Goal: Task Accomplishment & Management: Complete application form

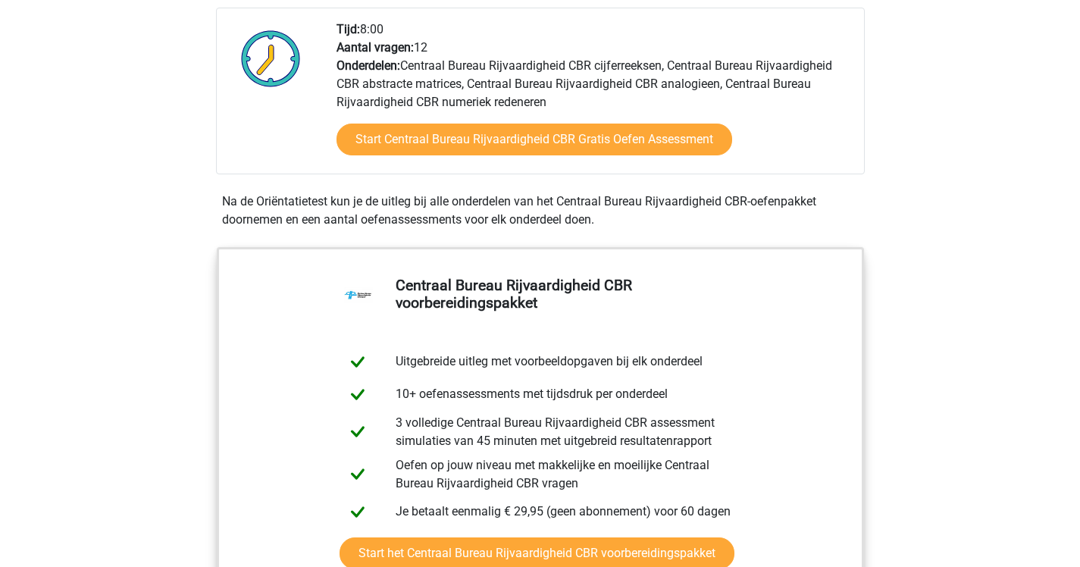
scroll to position [514, 0]
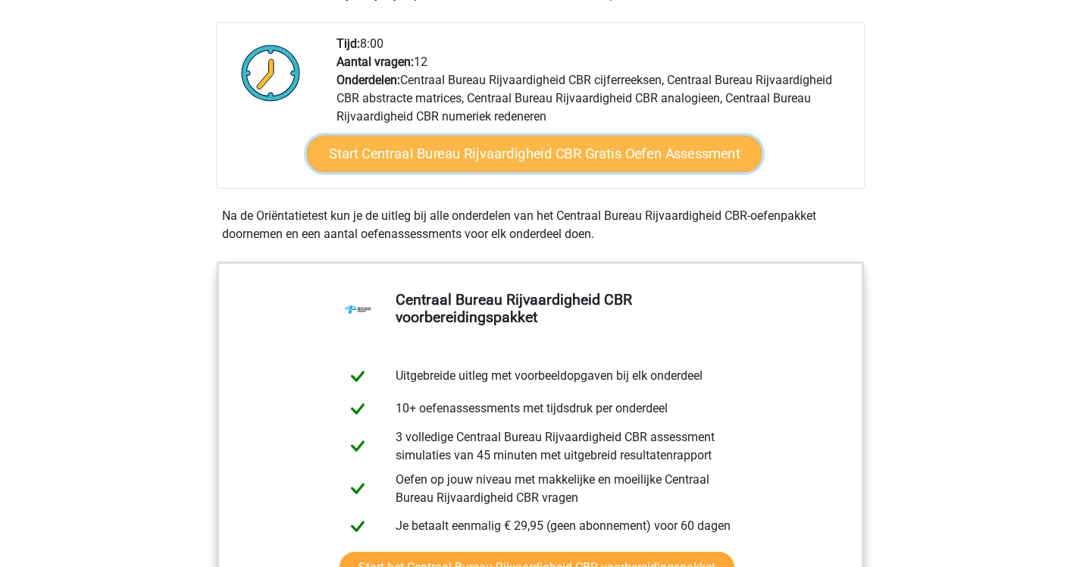
click at [493, 145] on link "Start Centraal Bureau Rijvaardigheid CBR Gratis Oefen Assessment" at bounding box center [533, 154] width 455 height 36
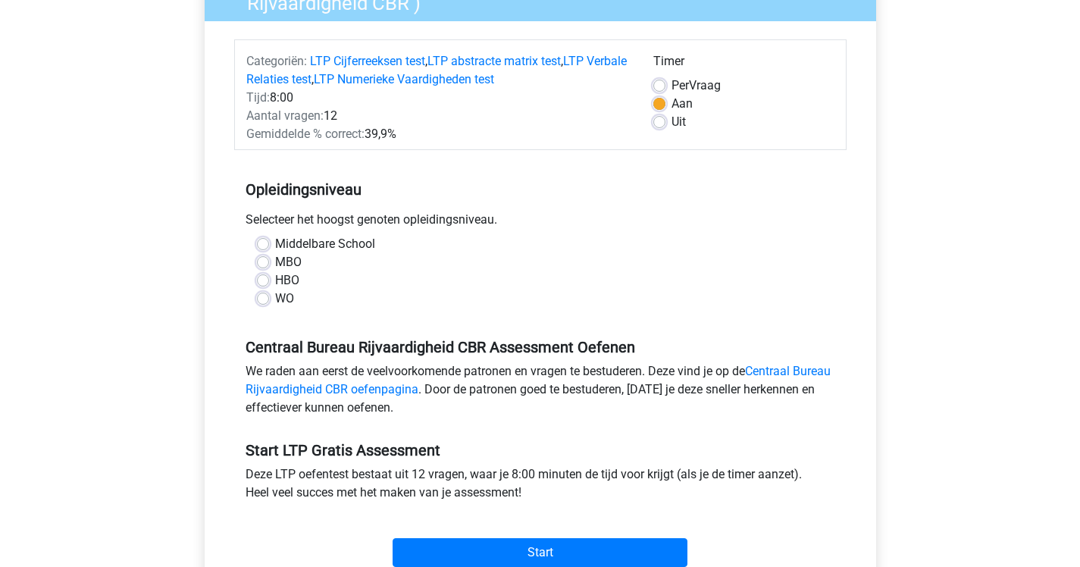
scroll to position [159, 0]
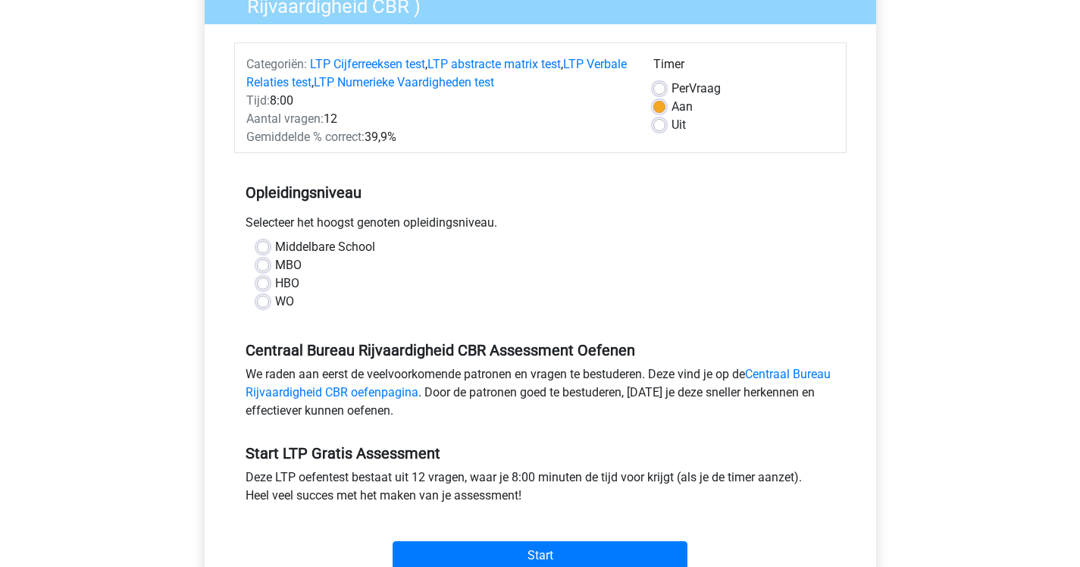
click at [275, 262] on label "MBO" at bounding box center [288, 265] width 27 height 18
click at [261, 262] on input "MBO" at bounding box center [263, 263] width 12 height 15
radio input "true"
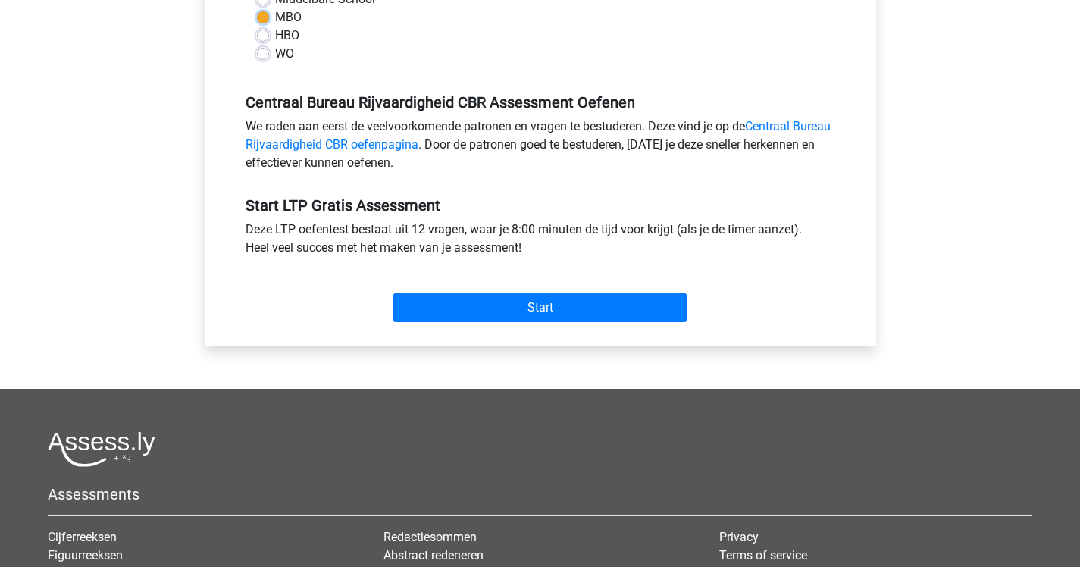
scroll to position [409, 0]
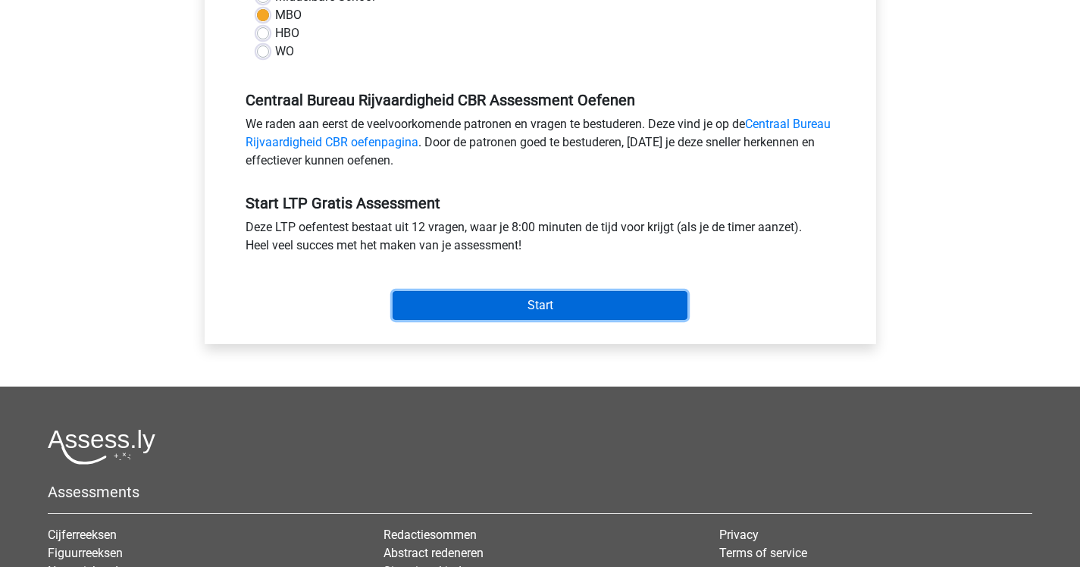
click at [518, 314] on input "Start" at bounding box center [539, 305] width 295 height 29
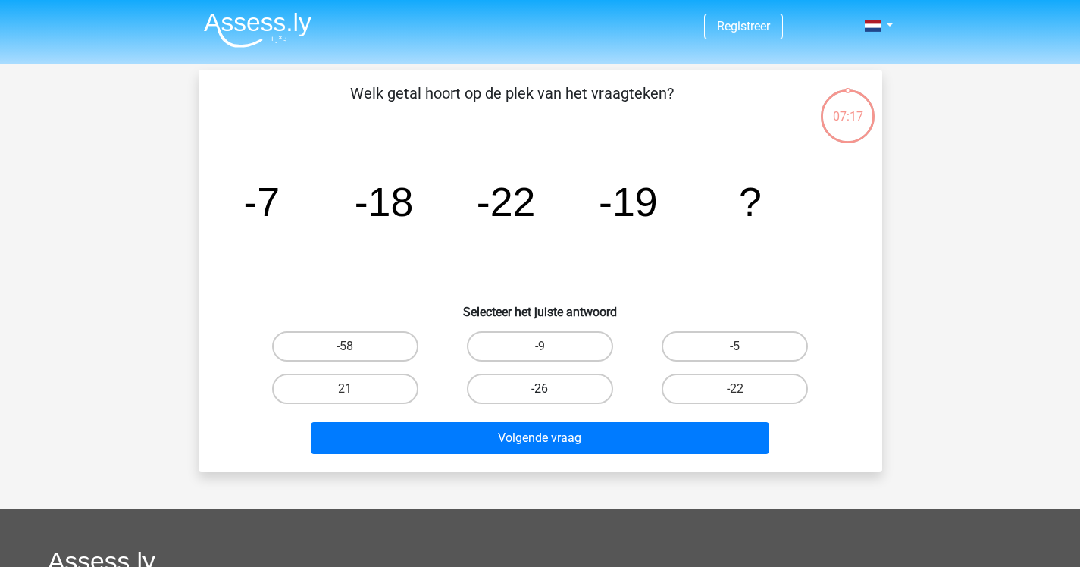
click at [550, 396] on label "-26" at bounding box center [540, 389] width 146 height 30
click at [549, 396] on input "-26" at bounding box center [544, 394] width 10 height 10
radio input "true"
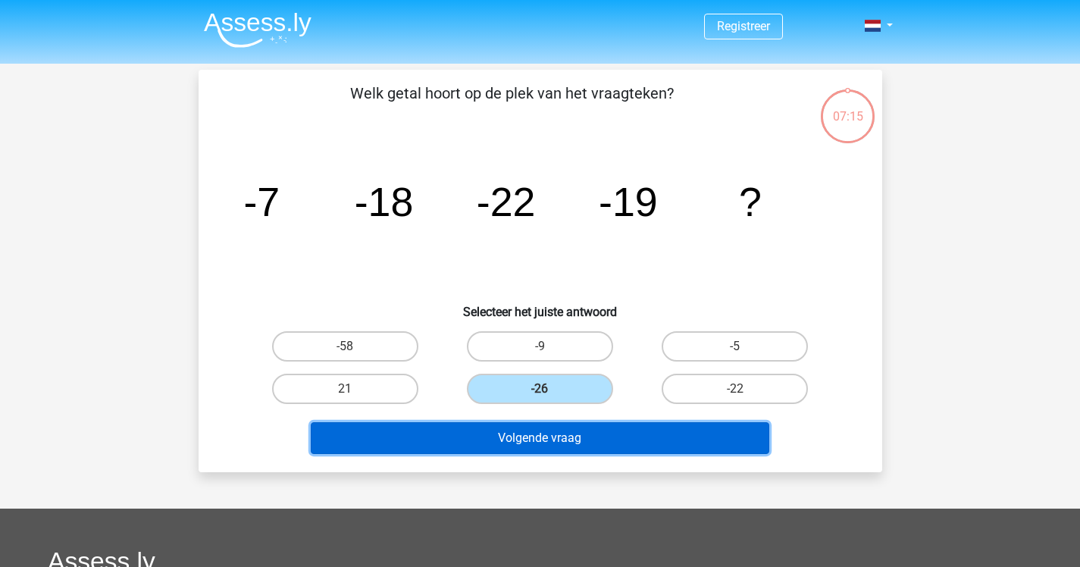
click at [560, 448] on button "Volgende vraag" at bounding box center [540, 438] width 458 height 32
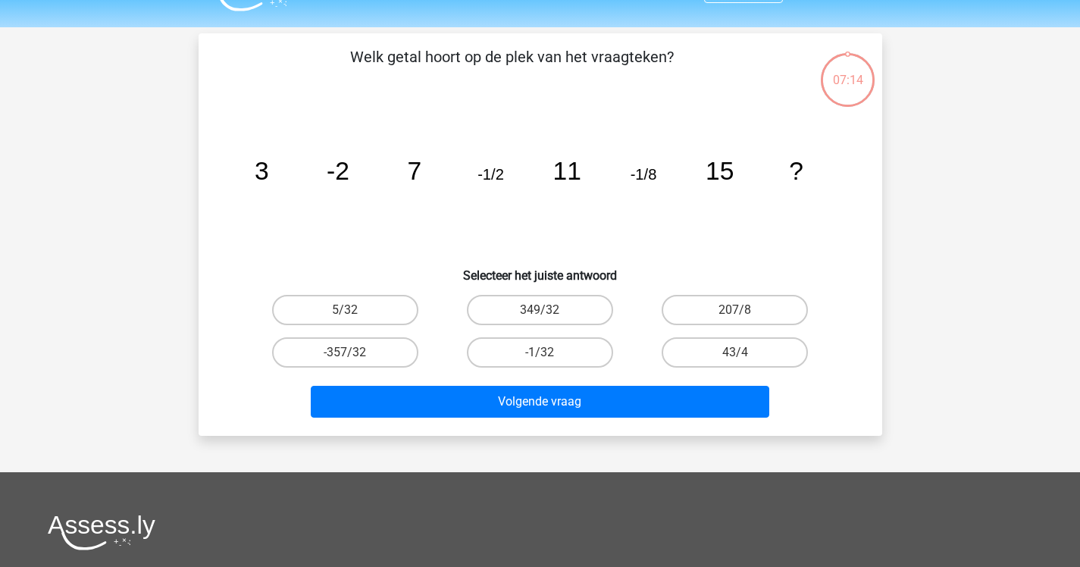
scroll to position [70, 0]
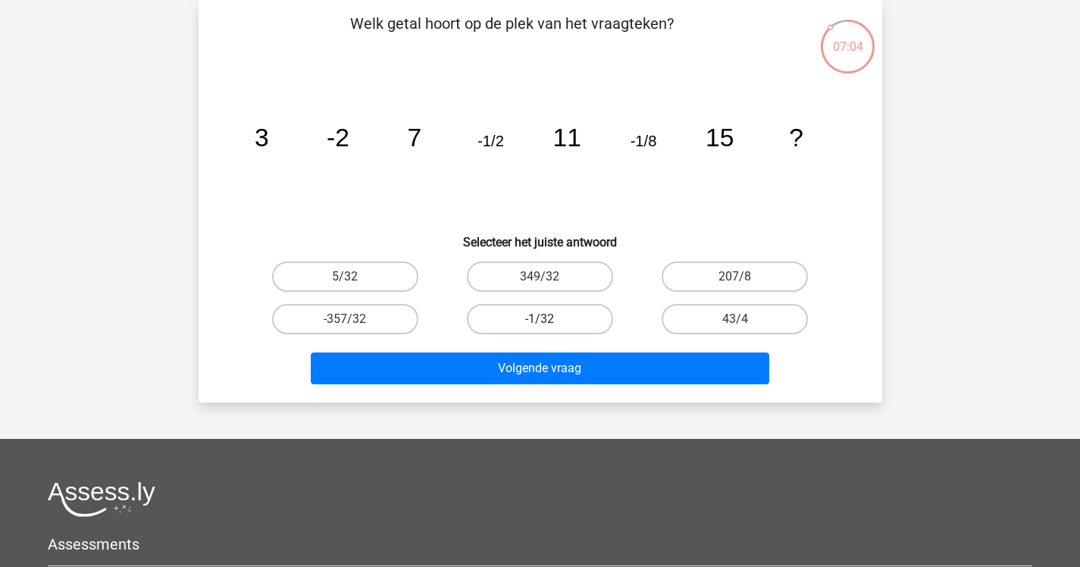
click at [539, 323] on label "-1/32" at bounding box center [540, 319] width 146 height 30
click at [539, 323] on input "-1/32" at bounding box center [544, 324] width 10 height 10
radio input "true"
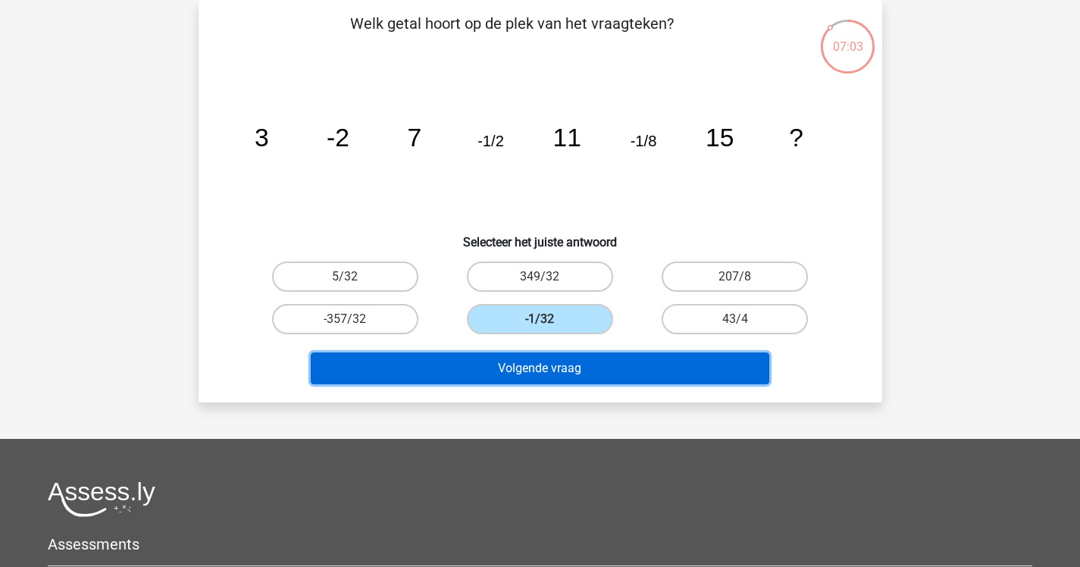
click at [544, 373] on button "Volgende vraag" at bounding box center [540, 368] width 458 height 32
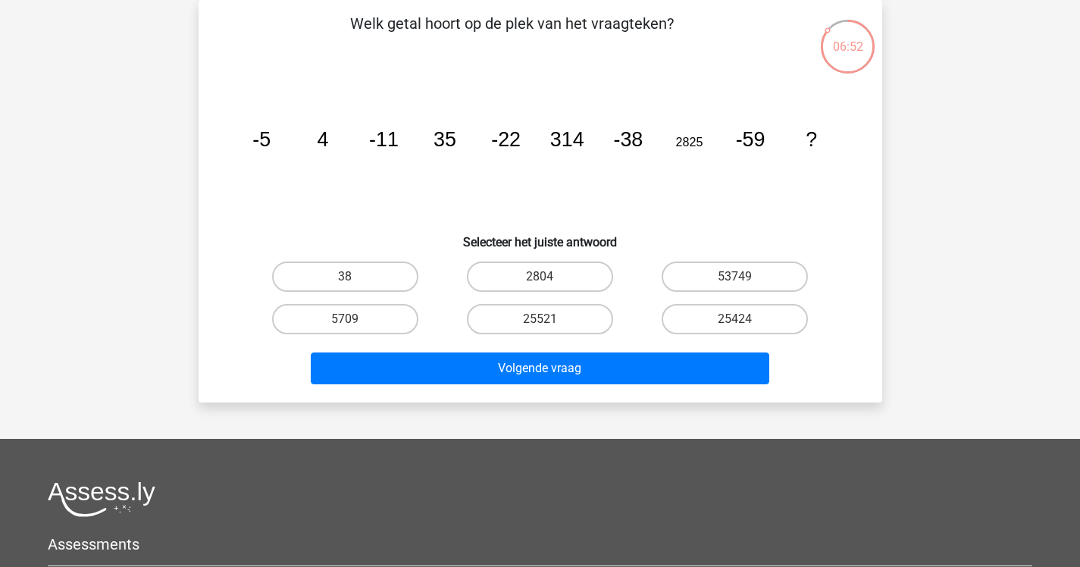
click at [544, 283] on input "2804" at bounding box center [544, 282] width 10 height 10
radio input "true"
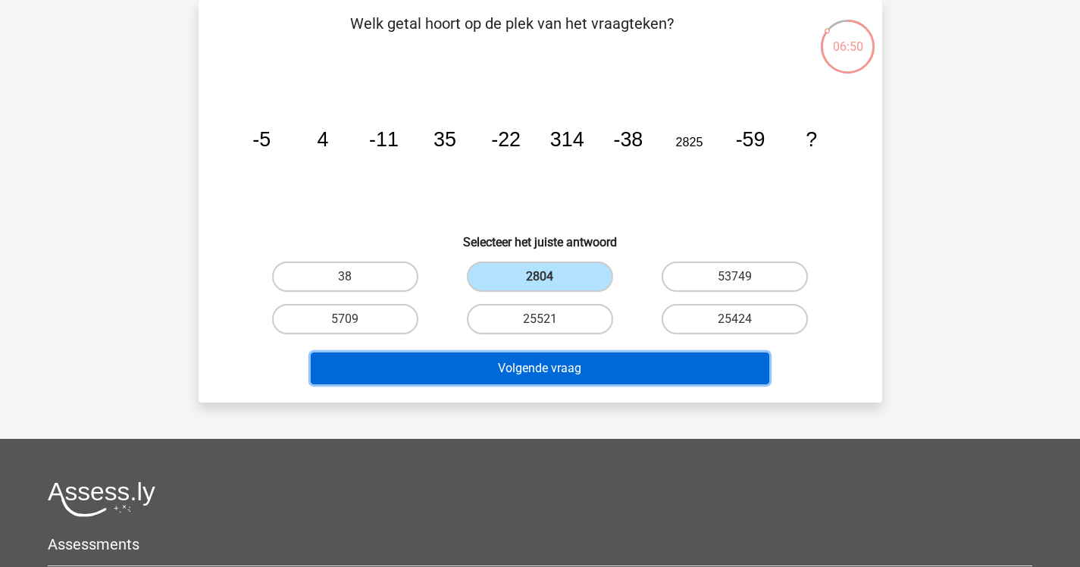
click at [565, 373] on button "Volgende vraag" at bounding box center [540, 368] width 458 height 32
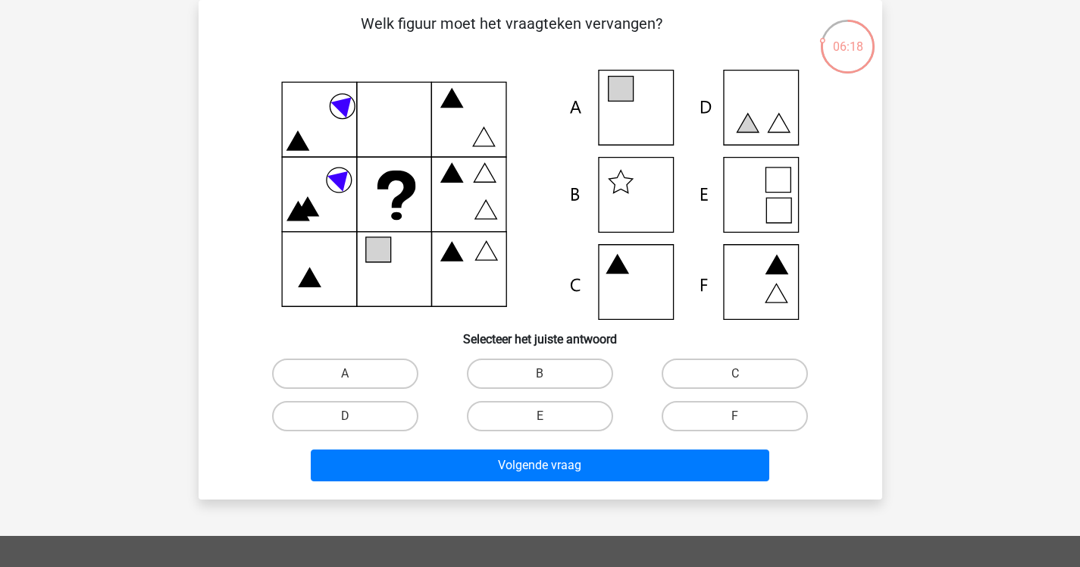
click at [759, 189] on icon at bounding box center [540, 195] width 611 height 250
click at [551, 429] on label "E" at bounding box center [540, 416] width 146 height 30
click at [549, 426] on input "E" at bounding box center [544, 421] width 10 height 10
radio input "true"
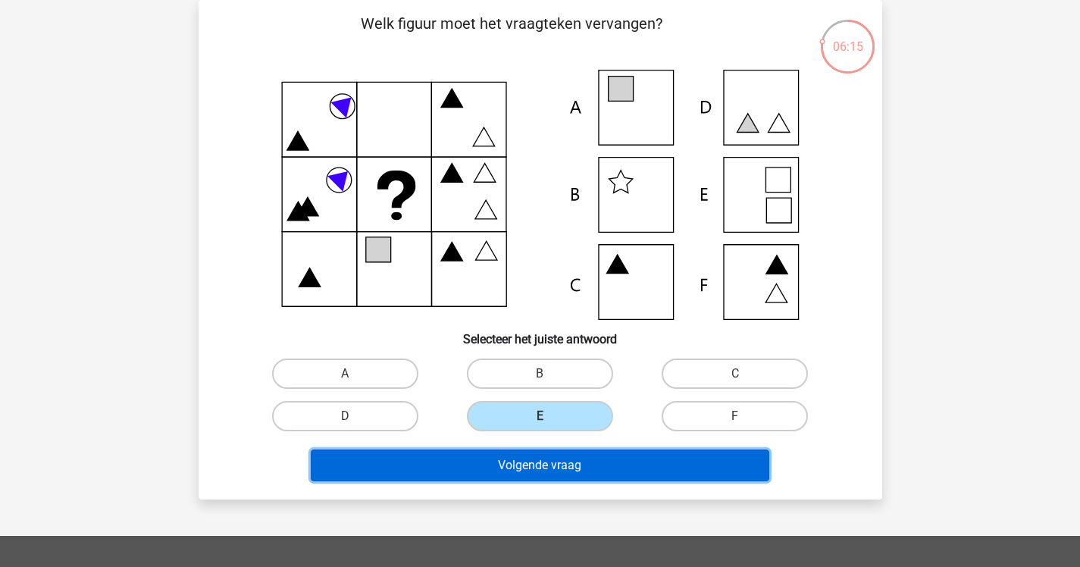
click at [568, 469] on button "Volgende vraag" at bounding box center [540, 465] width 458 height 32
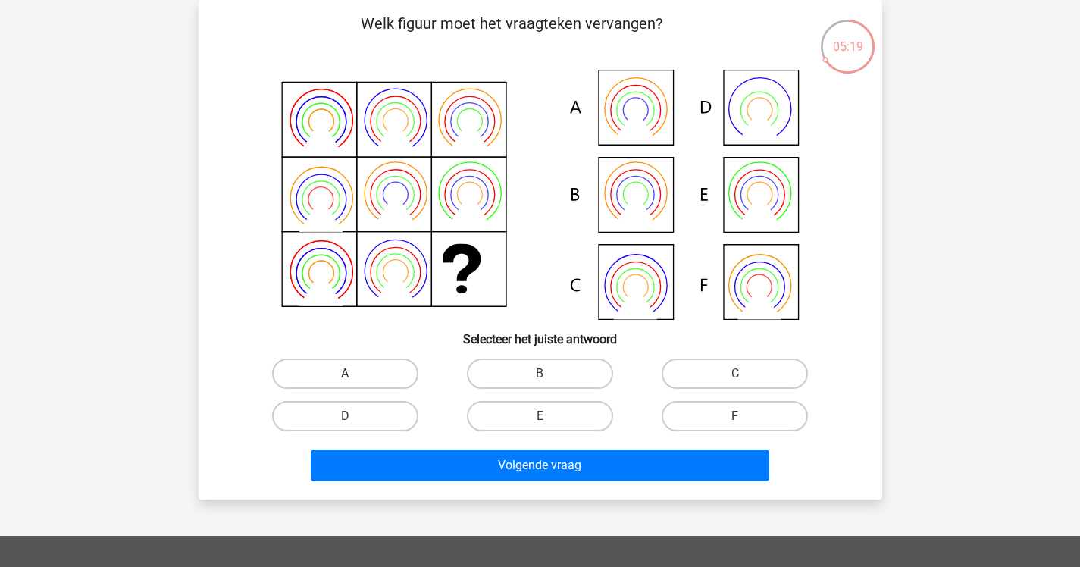
click at [755, 289] on icon at bounding box center [758, 302] width 43 height 35
click at [730, 412] on label "F" at bounding box center [734, 416] width 146 height 30
click at [735, 416] on input "F" at bounding box center [740, 421] width 10 height 10
radio input "true"
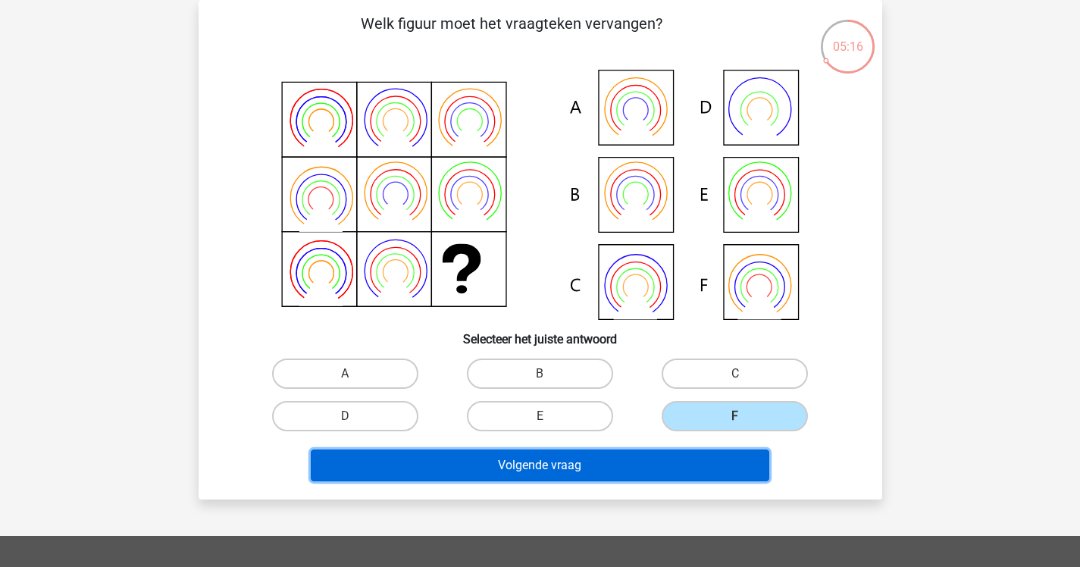
click at [582, 458] on button "Volgende vraag" at bounding box center [540, 465] width 458 height 32
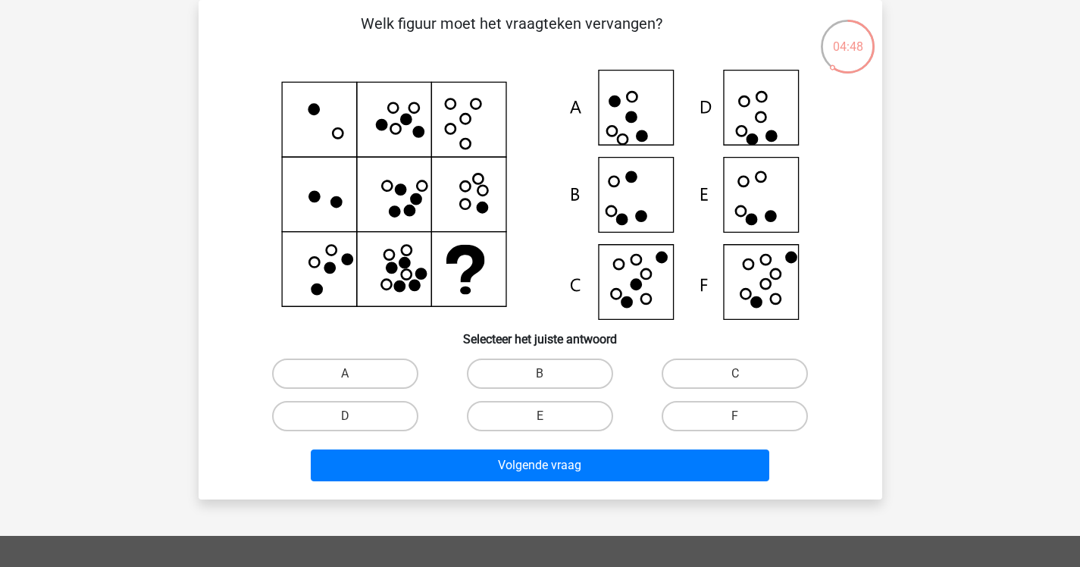
click at [770, 274] on icon at bounding box center [775, 274] width 10 height 10
click at [723, 417] on label "F" at bounding box center [734, 416] width 146 height 30
click at [735, 417] on input "F" at bounding box center [740, 421] width 10 height 10
radio input "true"
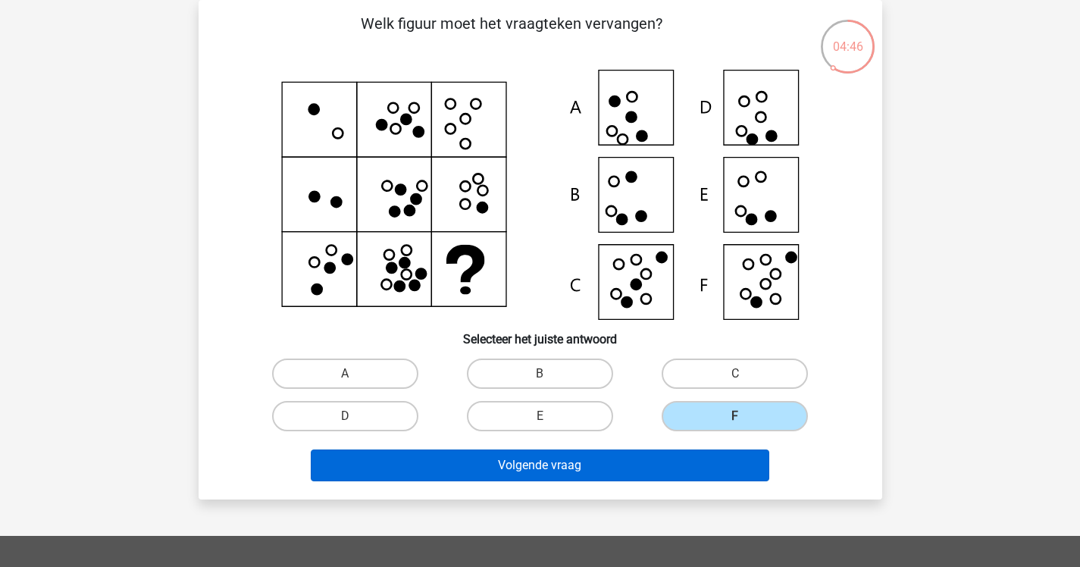
click at [597, 485] on div "Volgende vraag" at bounding box center [540, 468] width 585 height 38
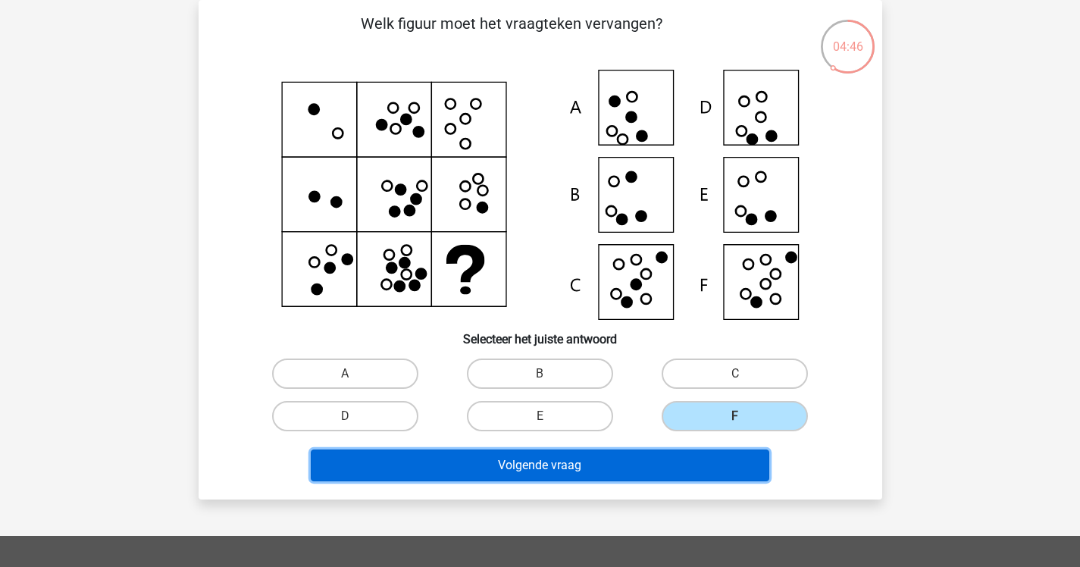
click at [605, 467] on button "Volgende vraag" at bounding box center [540, 465] width 458 height 32
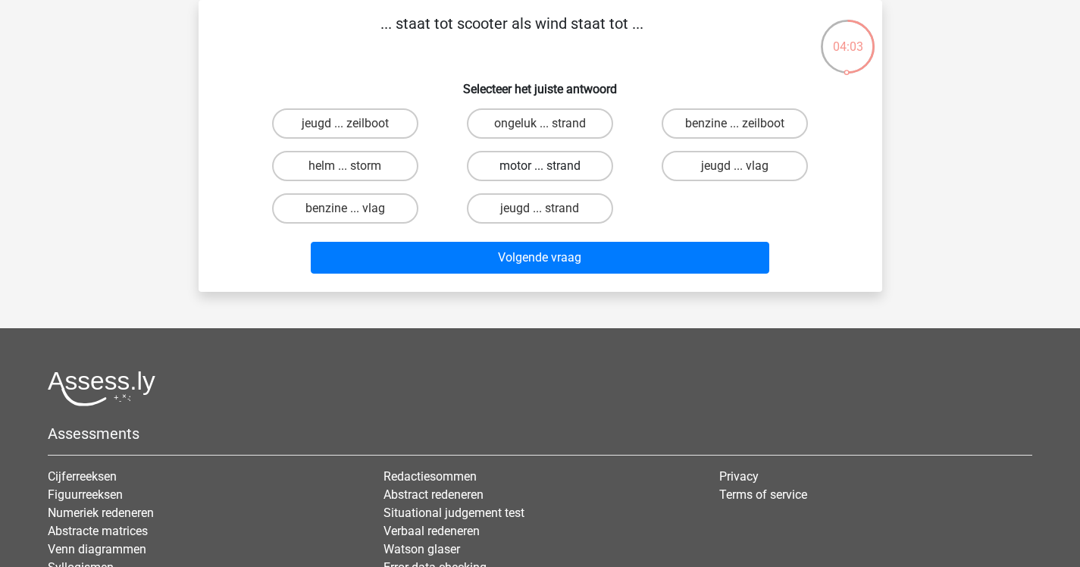
click at [574, 162] on label "motor ... strand" at bounding box center [540, 166] width 146 height 30
click at [549, 166] on input "motor ... strand" at bounding box center [544, 171] width 10 height 10
radio input "true"
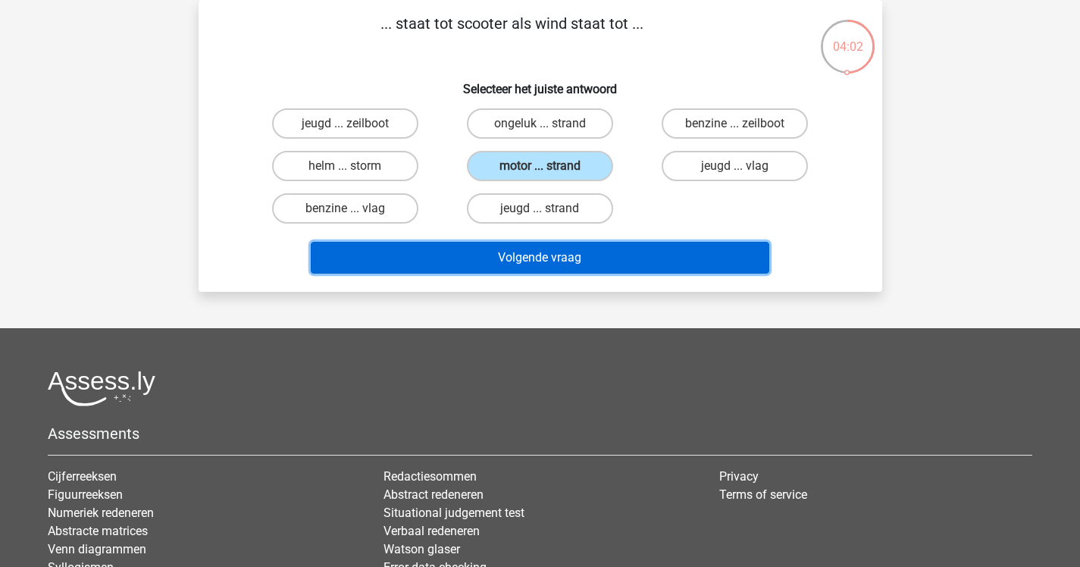
click at [582, 249] on button "Volgende vraag" at bounding box center [540, 258] width 458 height 32
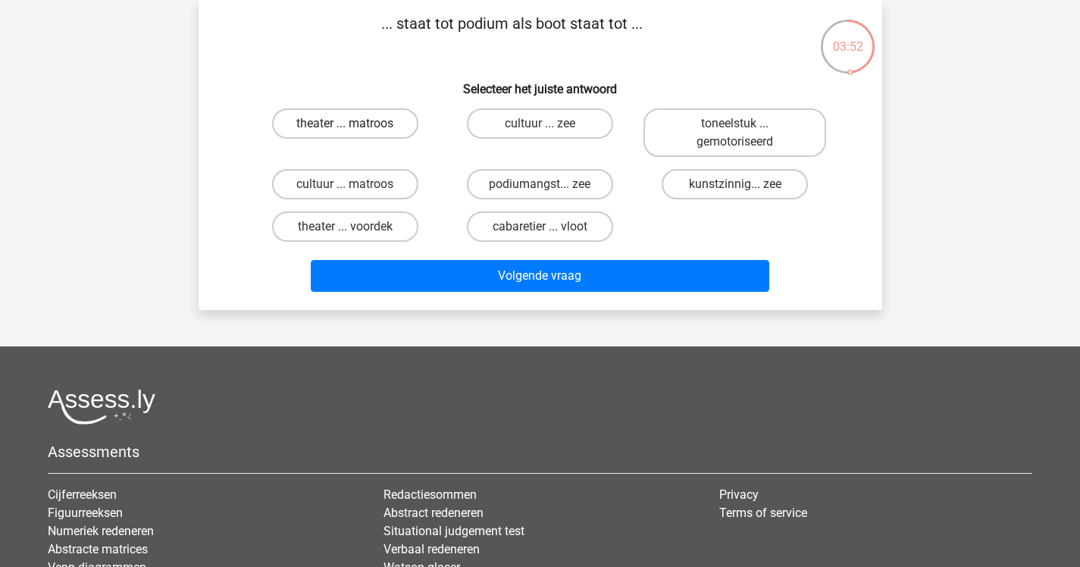
click at [370, 124] on label "theater ... matroos" at bounding box center [345, 123] width 146 height 30
click at [355, 124] on input "theater ... matroos" at bounding box center [350, 129] width 10 height 10
radio input "true"
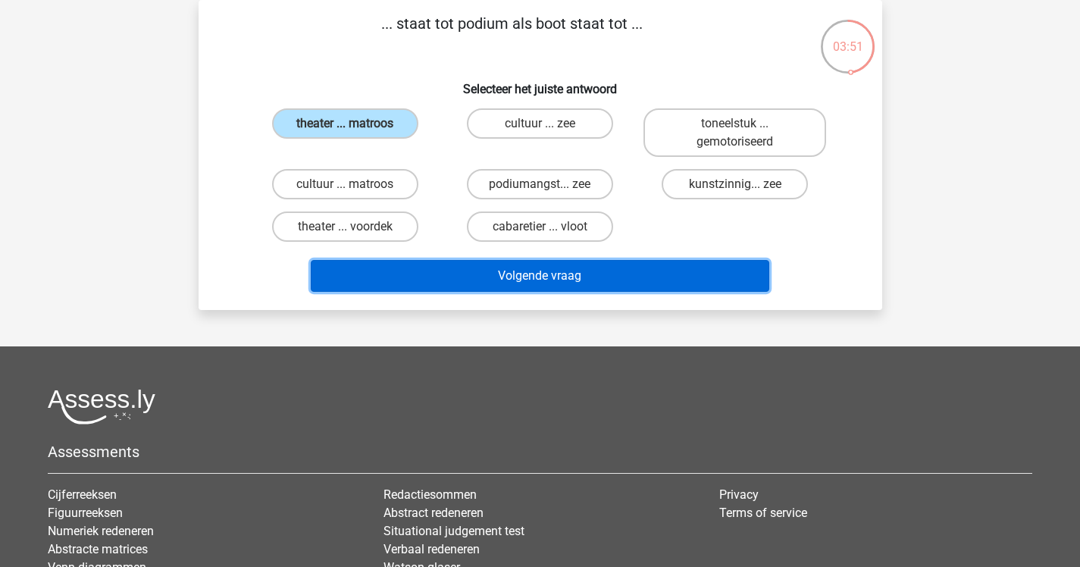
click at [611, 269] on button "Volgende vraag" at bounding box center [540, 276] width 458 height 32
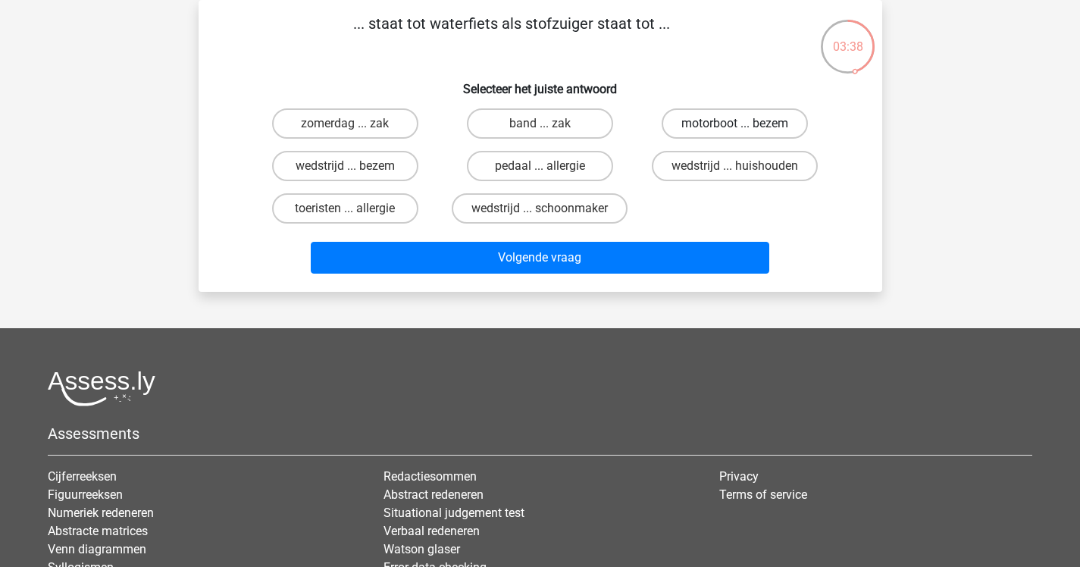
click at [755, 120] on label "motorboot ... bezem" at bounding box center [734, 123] width 146 height 30
click at [745, 124] on input "motorboot ... bezem" at bounding box center [740, 129] width 10 height 10
radio input "true"
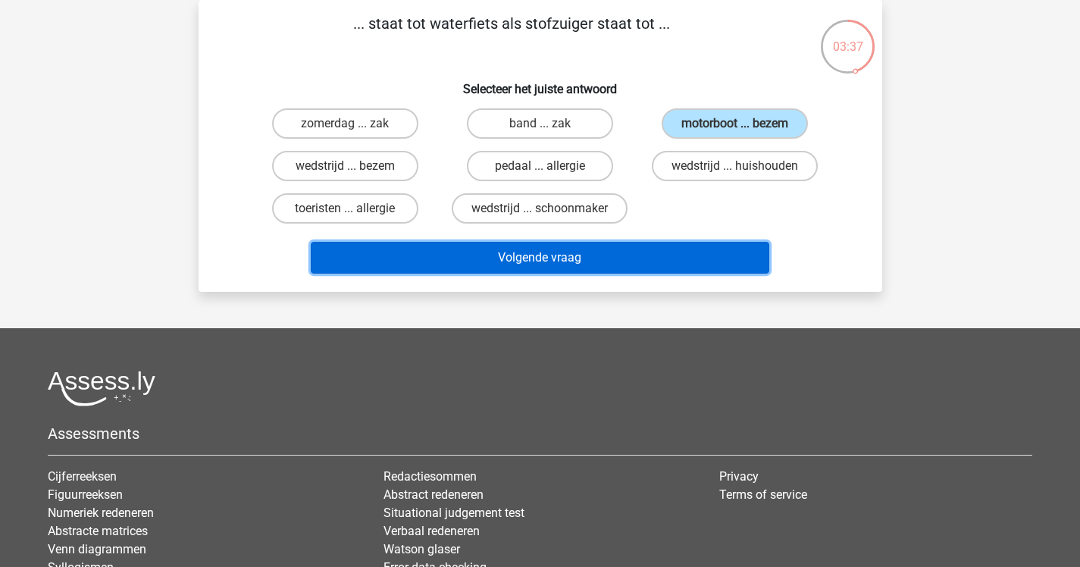
click at [613, 261] on button "Volgende vraag" at bounding box center [540, 258] width 458 height 32
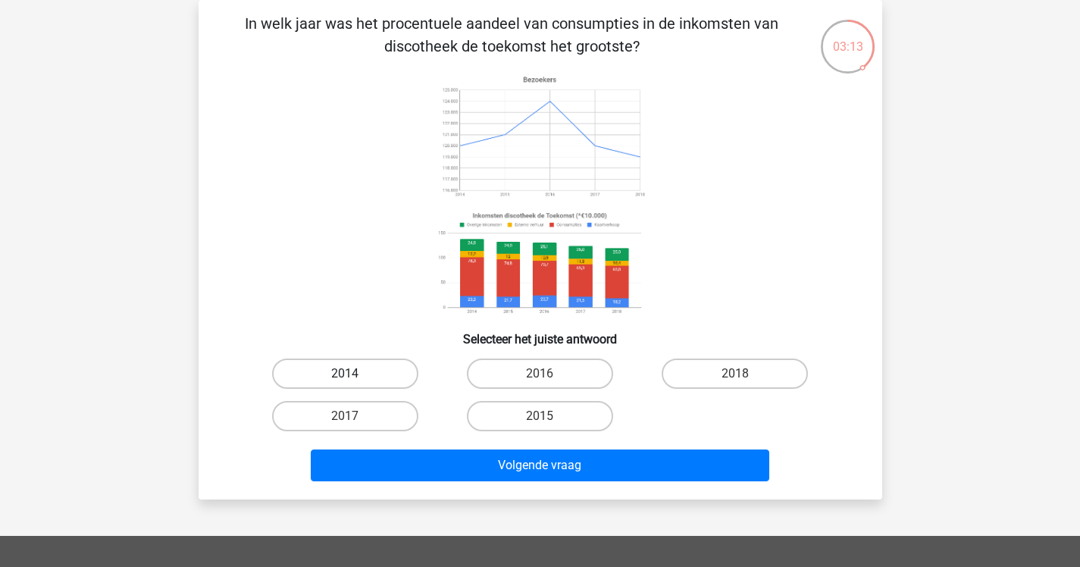
click at [351, 367] on label "2014" at bounding box center [345, 373] width 146 height 30
click at [351, 374] on input "2014" at bounding box center [350, 379] width 10 height 10
radio input "true"
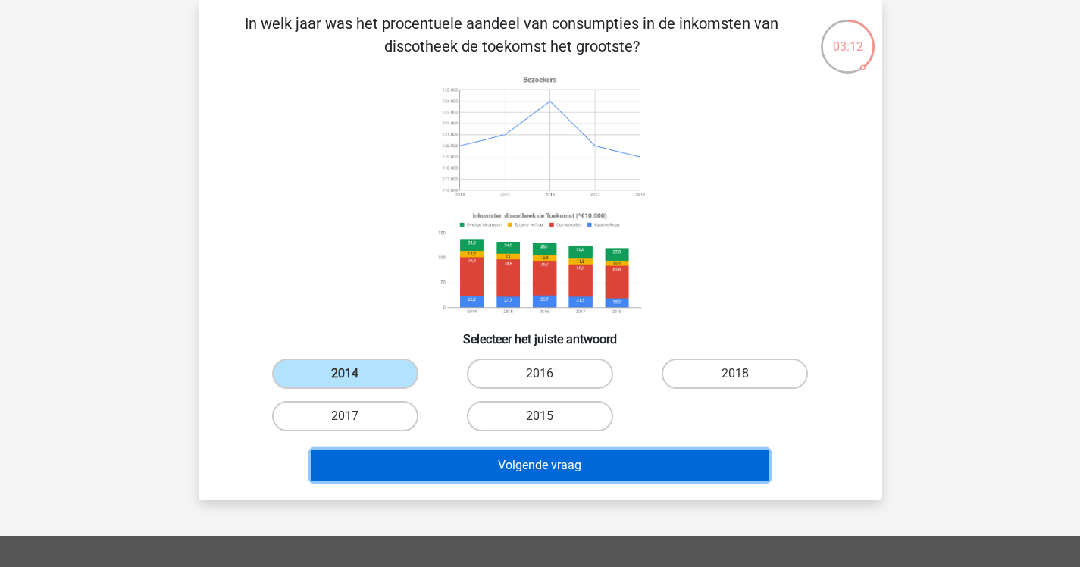
click at [552, 476] on button "Volgende vraag" at bounding box center [540, 465] width 458 height 32
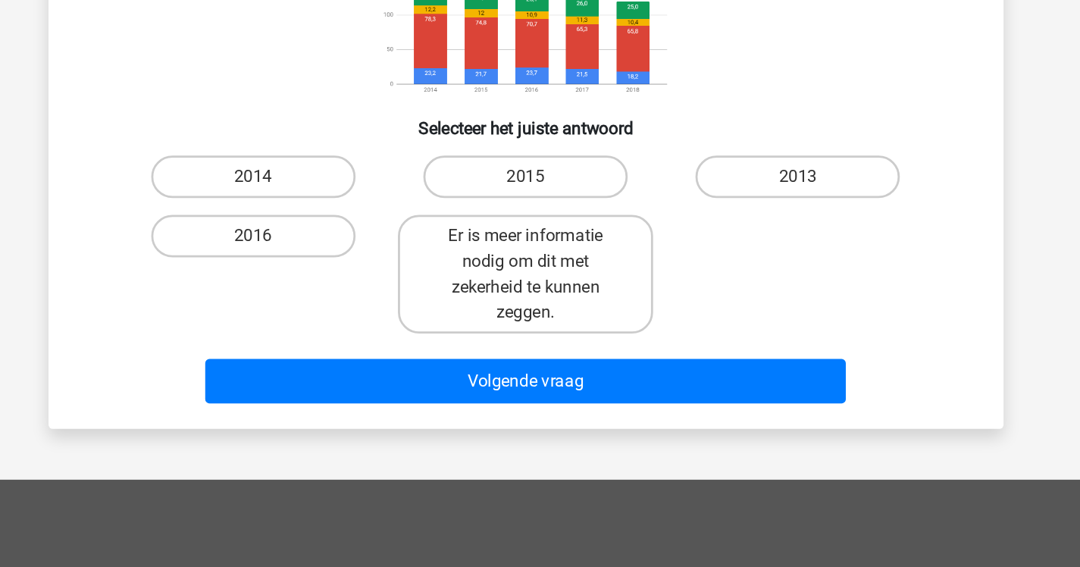
scroll to position [158, 0]
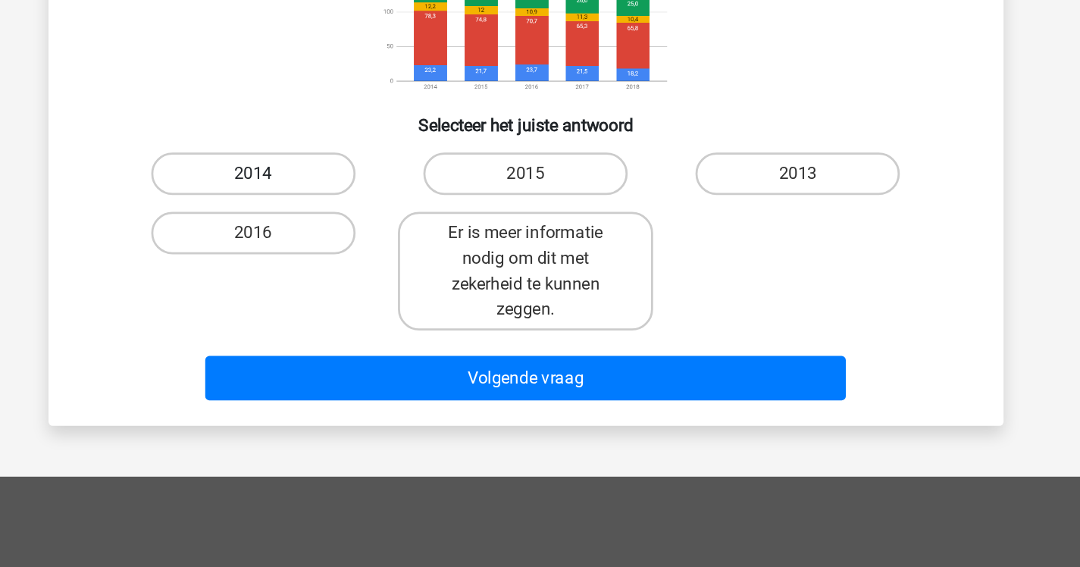
click at [386, 291] on label "2014" at bounding box center [345, 285] width 146 height 30
click at [355, 291] on input "2014" at bounding box center [350, 290] width 10 height 10
radio input "true"
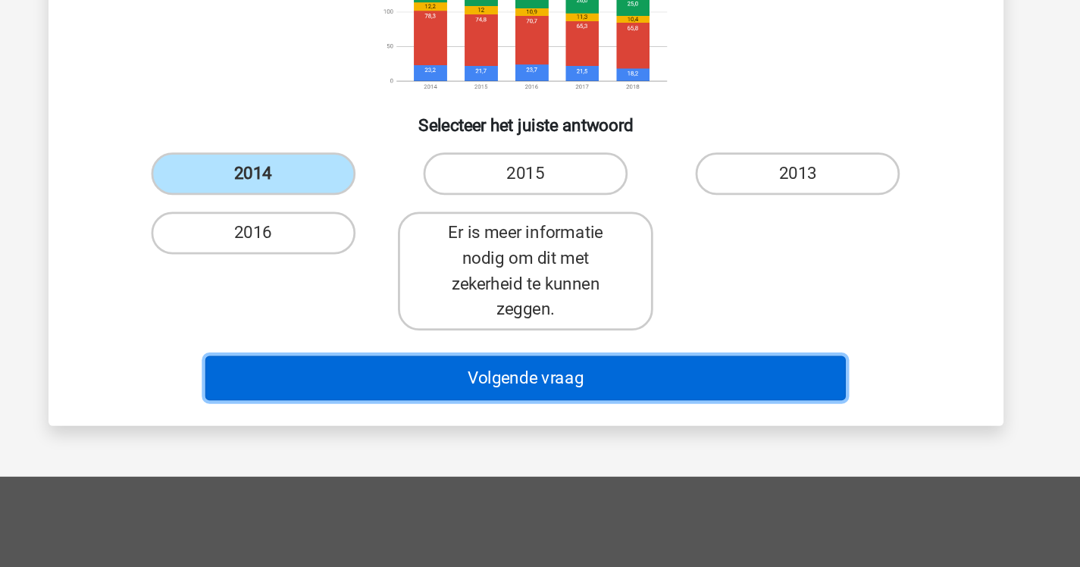
click at [539, 431] on button "Volgende vraag" at bounding box center [540, 431] width 458 height 32
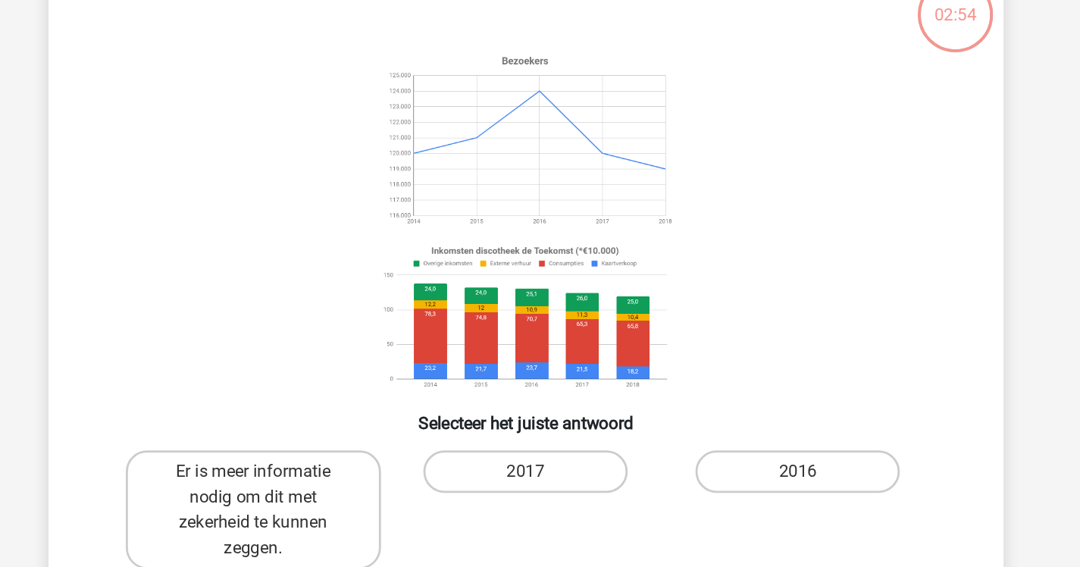
scroll to position [70, 0]
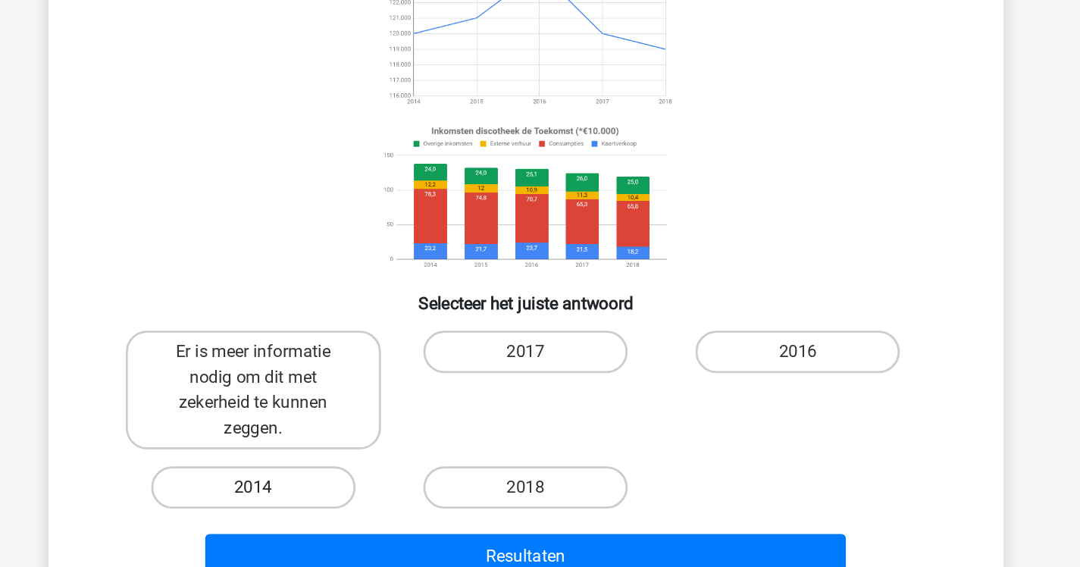
click at [368, 471] on label "2014" at bounding box center [345, 470] width 146 height 30
click at [355, 471] on input "2014" at bounding box center [350, 476] width 10 height 10
radio input "true"
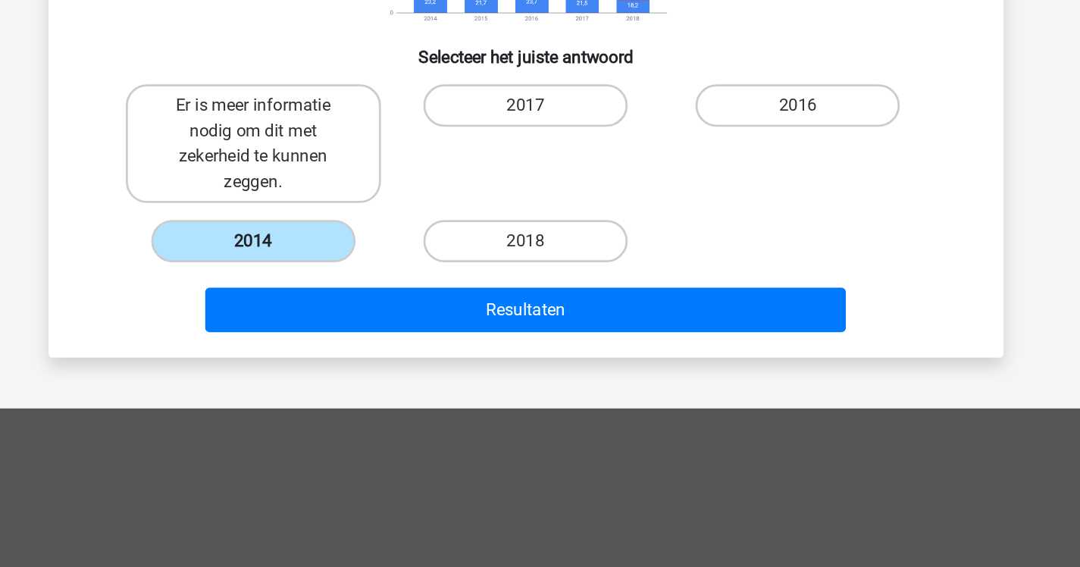
scroll to position [214, 0]
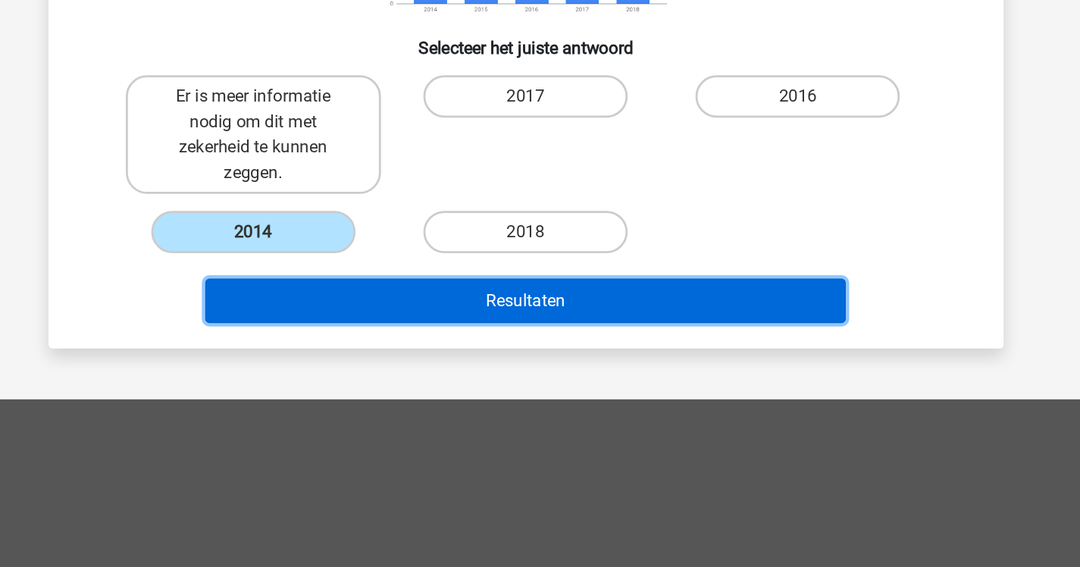
click at [577, 377] on button "Resultaten" at bounding box center [540, 376] width 458 height 32
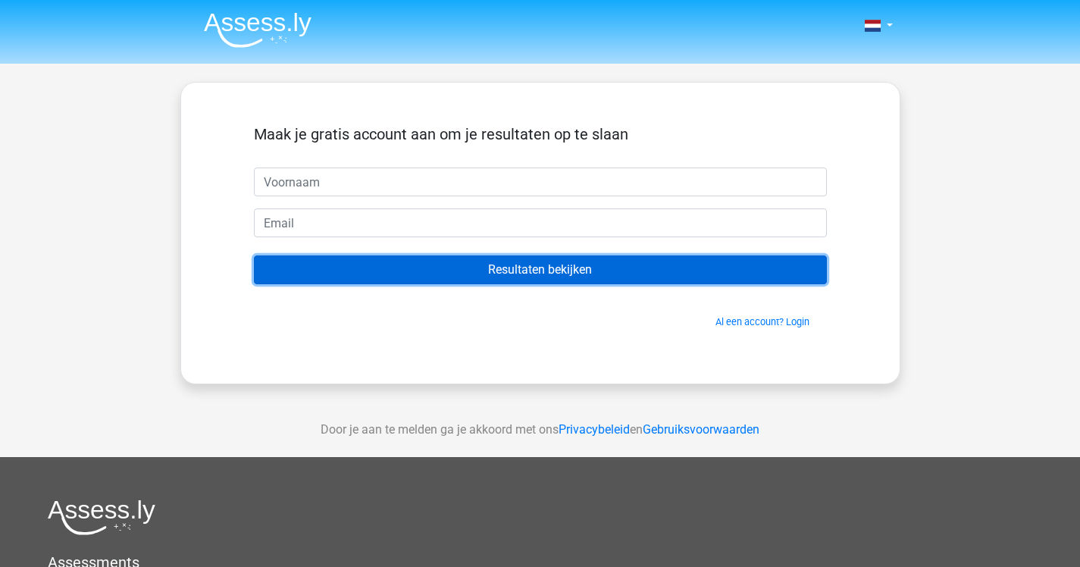
click at [524, 262] on input "Resultaten bekijken" at bounding box center [540, 269] width 573 height 29
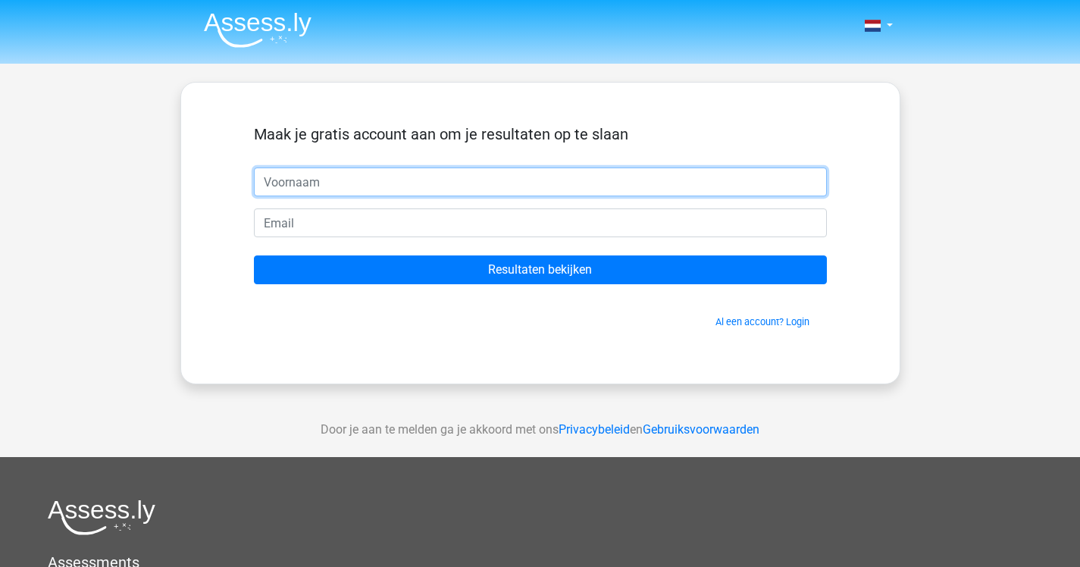
click at [436, 182] on input "text" at bounding box center [540, 181] width 573 height 29
type input "mark"
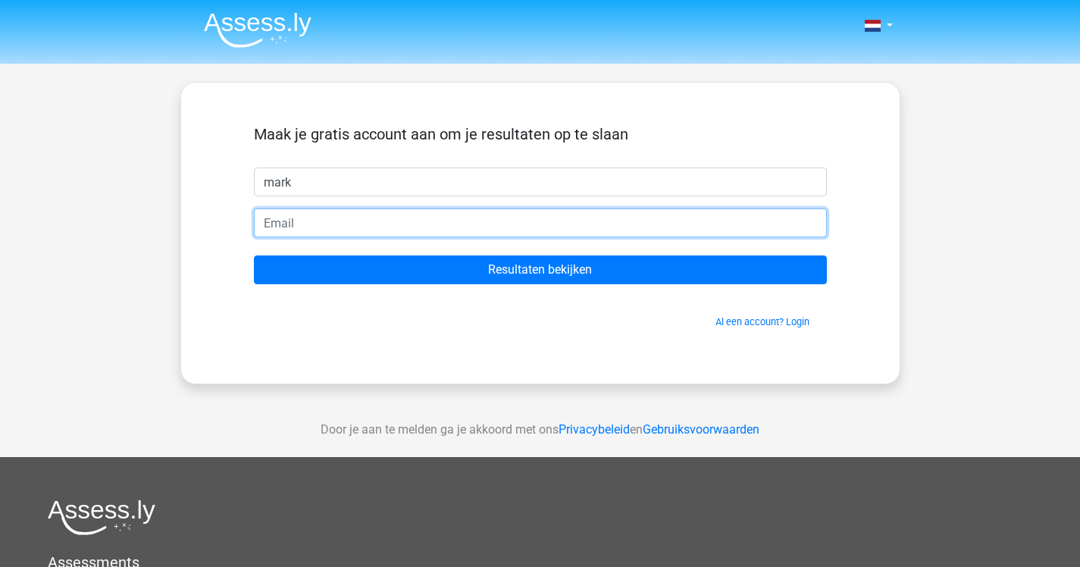
click at [399, 219] on input "email" at bounding box center [540, 222] width 573 height 29
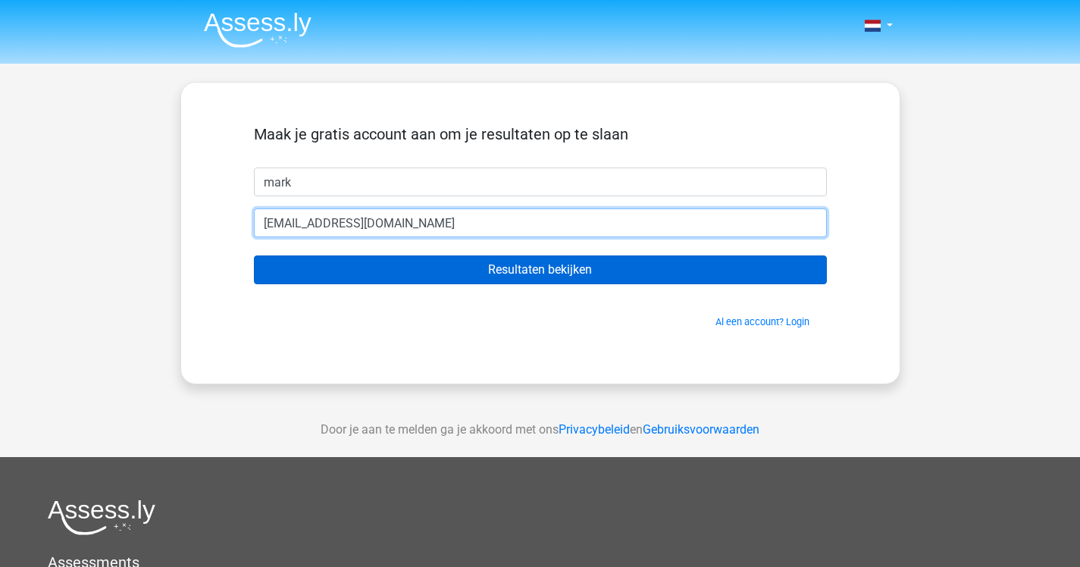
type input "[EMAIL_ADDRESS][DOMAIN_NAME]"
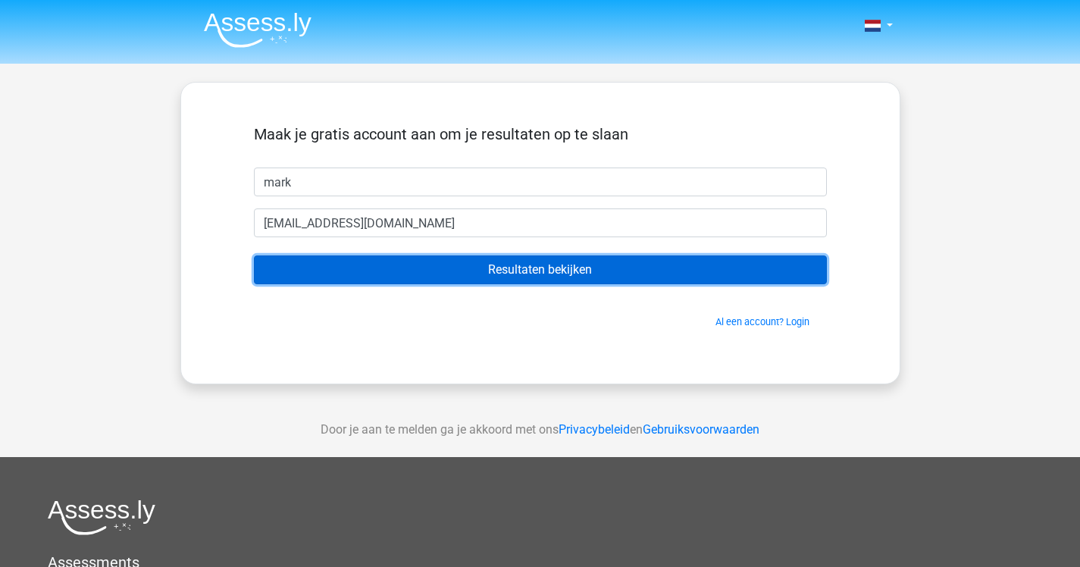
click at [570, 266] on input "Resultaten bekijken" at bounding box center [540, 269] width 573 height 29
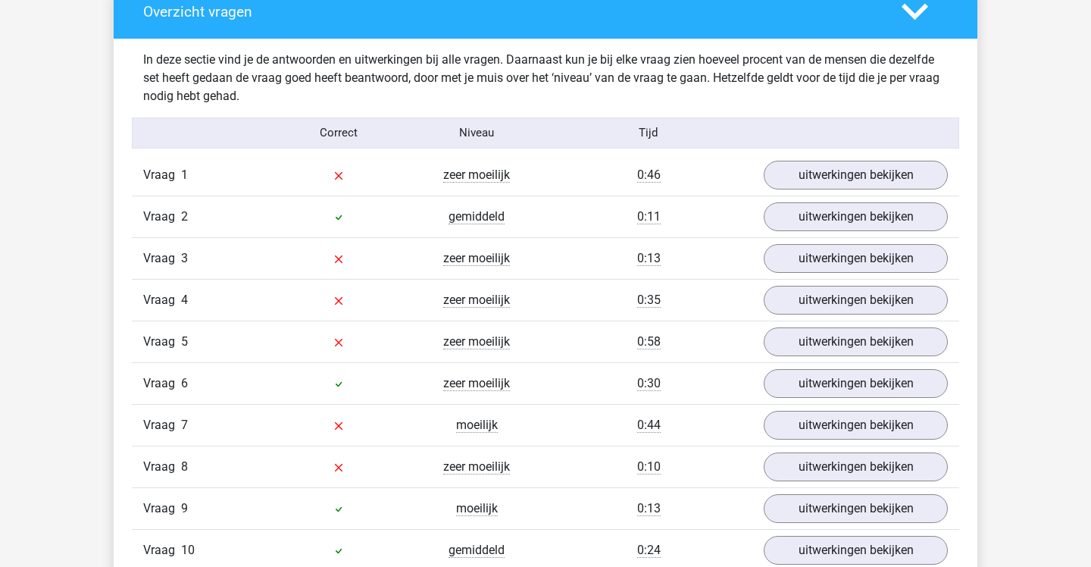
scroll to position [1582, 0]
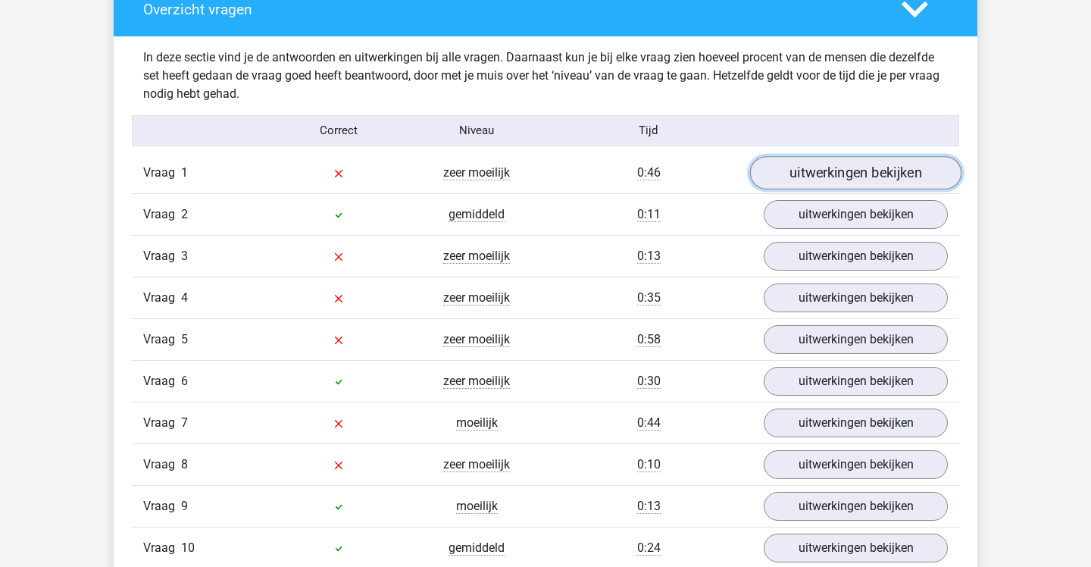
click at [899, 173] on link "uitwerkingen bekijken" at bounding box center [855, 172] width 211 height 33
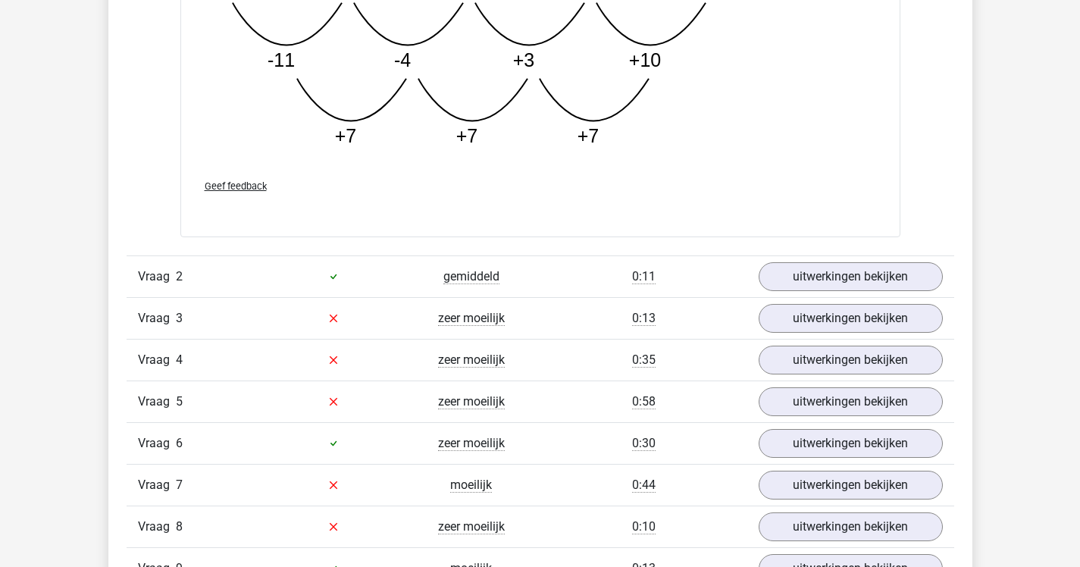
scroll to position [2299, 0]
